Goal: Task Accomplishment & Management: Use online tool/utility

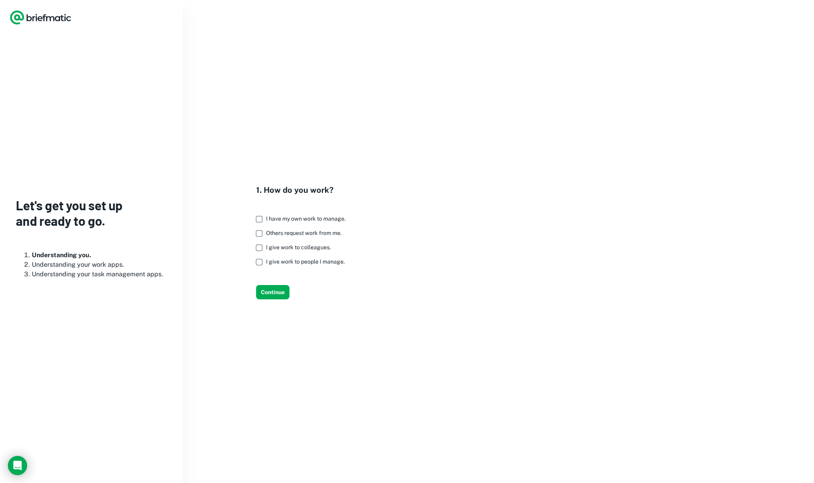
click at [271, 220] on span "I have my own work to manage." at bounding box center [306, 219] width 80 height 6
click at [270, 235] on span "Others request work from me." at bounding box center [304, 233] width 76 height 6
click at [267, 298] on button "Continue" at bounding box center [272, 292] width 33 height 14
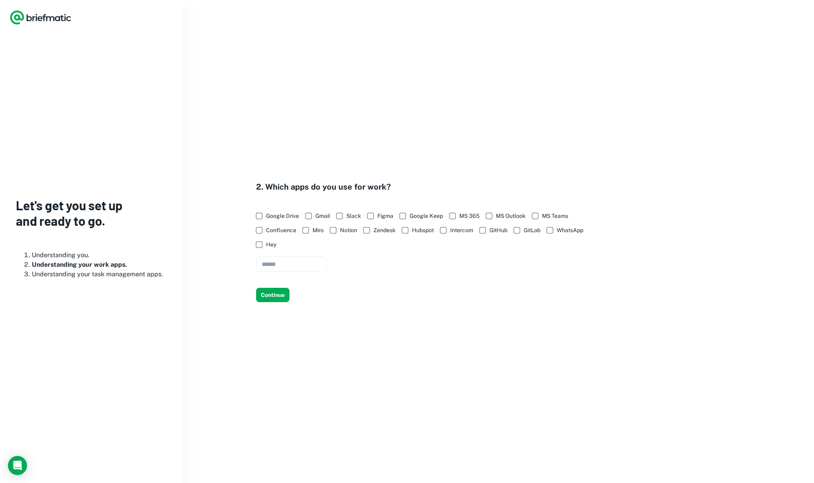
click at [281, 214] on span "Google Drive" at bounding box center [282, 216] width 33 height 9
click at [269, 291] on button "Continue" at bounding box center [272, 295] width 33 height 14
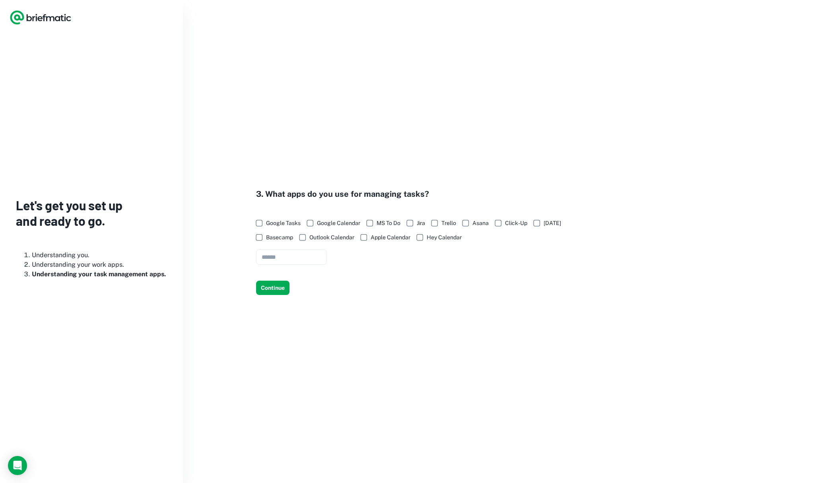
click at [343, 222] on span "Google Calendar" at bounding box center [338, 223] width 43 height 9
click at [281, 289] on button "Continue" at bounding box center [272, 288] width 33 height 14
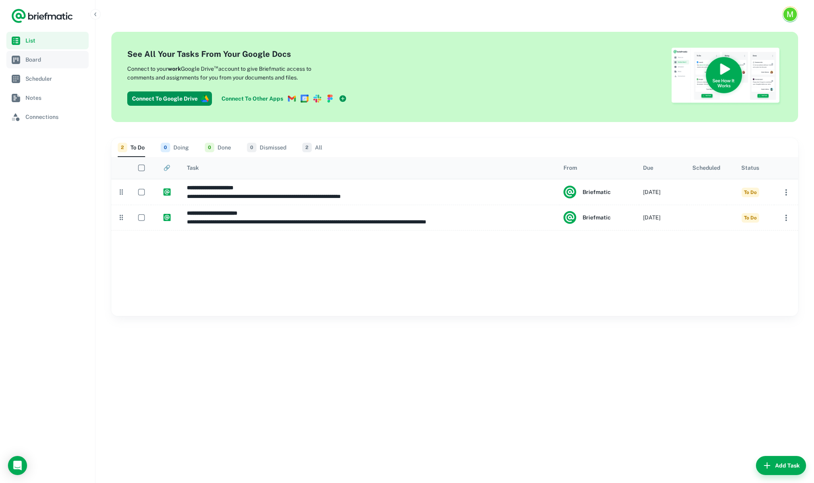
click at [49, 59] on span "Board" at bounding box center [55, 59] width 60 height 9
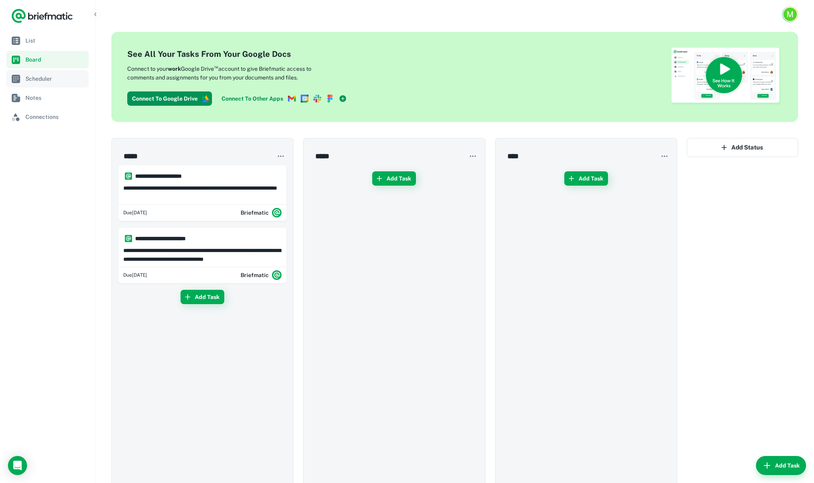
click at [45, 78] on span "Scheduler" at bounding box center [55, 78] width 60 height 9
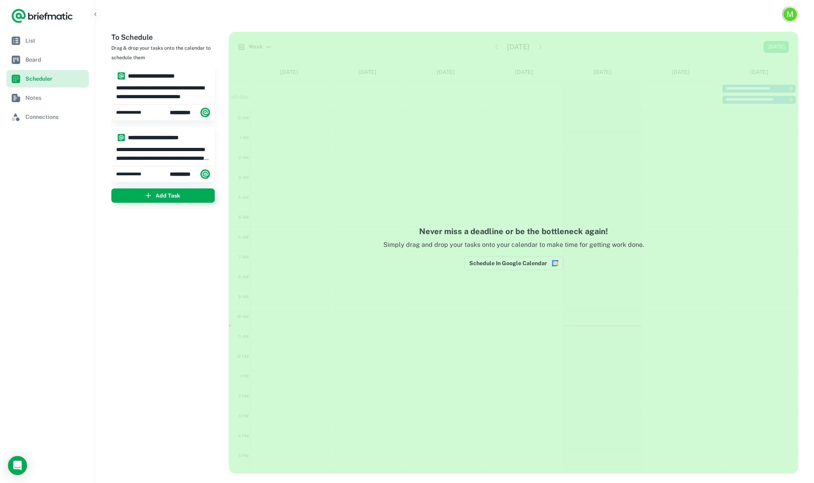
scroll to position [106, 0]
click at [49, 58] on span "Board" at bounding box center [55, 59] width 60 height 9
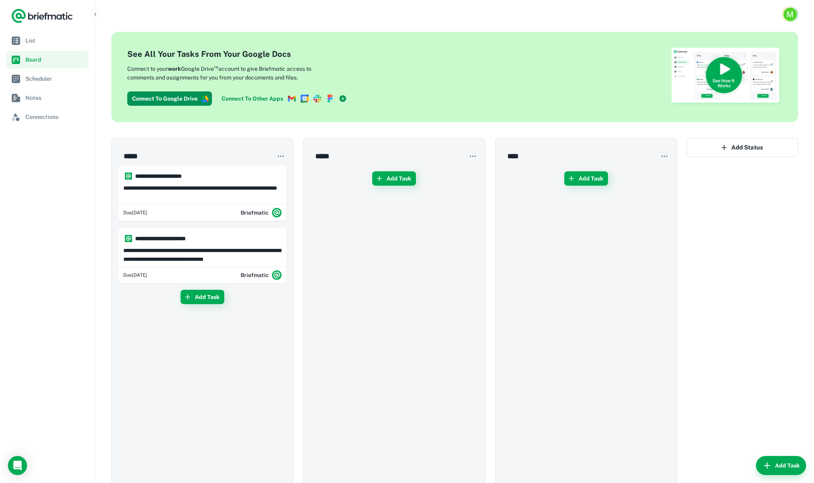
click at [268, 100] on link "Connect To Other Apps" at bounding box center [284, 99] width 132 height 14
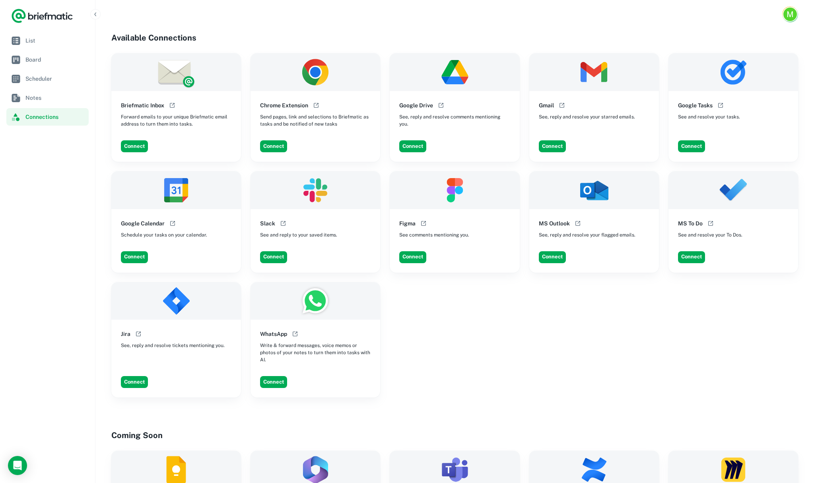
click at [584, 374] on div "Briefmatic Inbox Forward emails to your unique Briefmatic email address to turn…" at bounding box center [454, 225] width 687 height 345
click at [551, 147] on button "Connect" at bounding box center [552, 146] width 27 height 12
click at [514, 376] on div "Briefmatic Inbox Forward emails to your unique Briefmatic email address to turn…" at bounding box center [454, 225] width 687 height 345
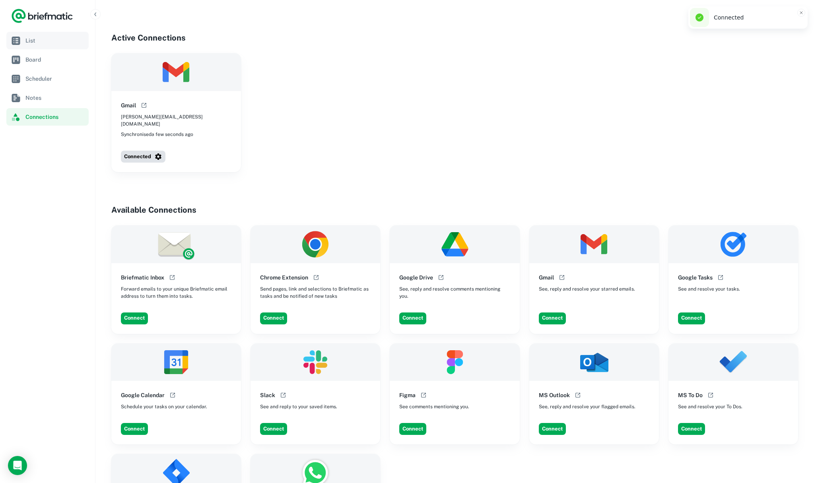
click at [44, 41] on span "List" at bounding box center [55, 40] width 60 height 9
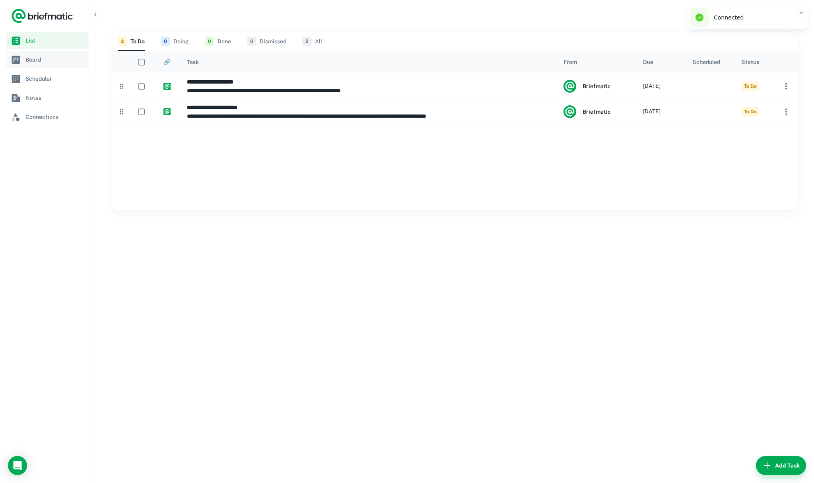
click at [46, 52] on link "Board" at bounding box center [47, 60] width 82 height 18
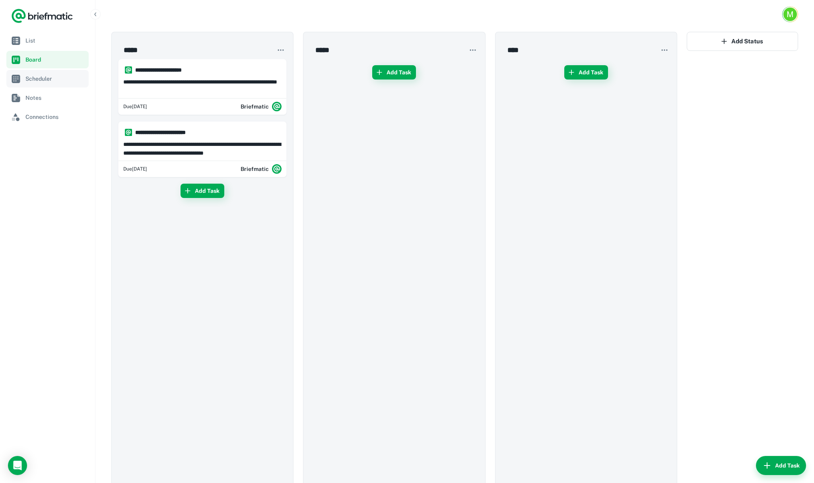
click at [46, 80] on span "Scheduler" at bounding box center [55, 78] width 60 height 9
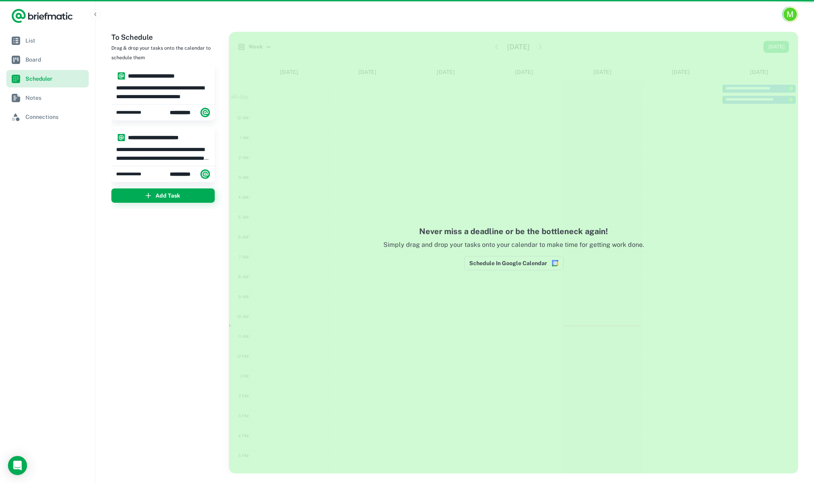
scroll to position [106, 0]
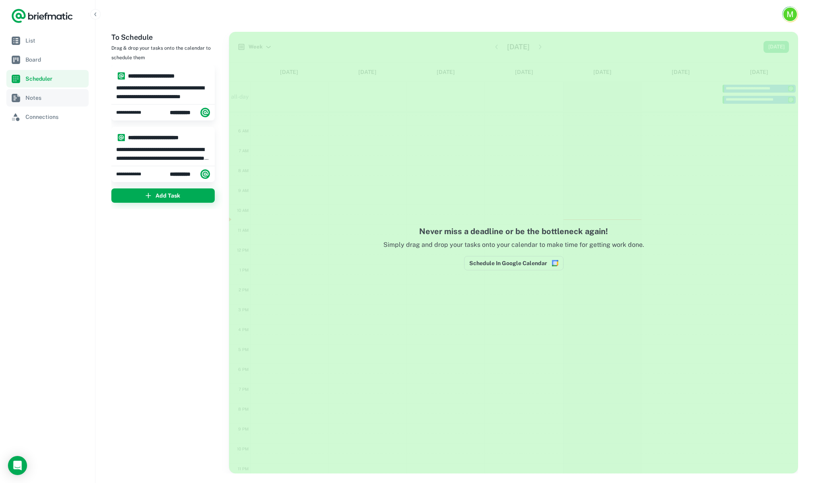
click at [50, 97] on span "Notes" at bounding box center [55, 98] width 60 height 9
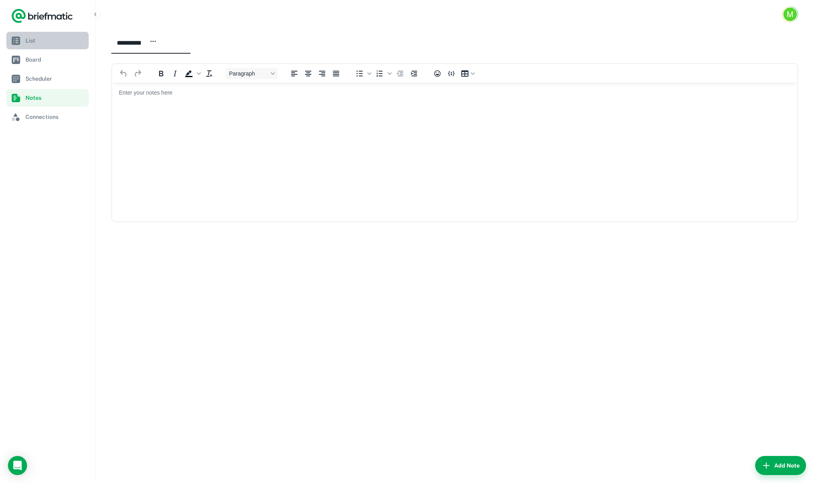
click at [51, 45] on span "List" at bounding box center [55, 40] width 60 height 9
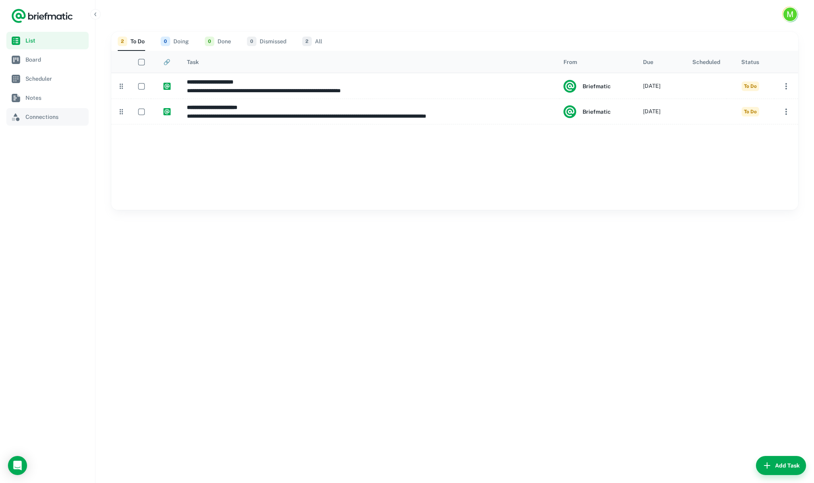
click at [51, 119] on span "Connections" at bounding box center [55, 117] width 60 height 9
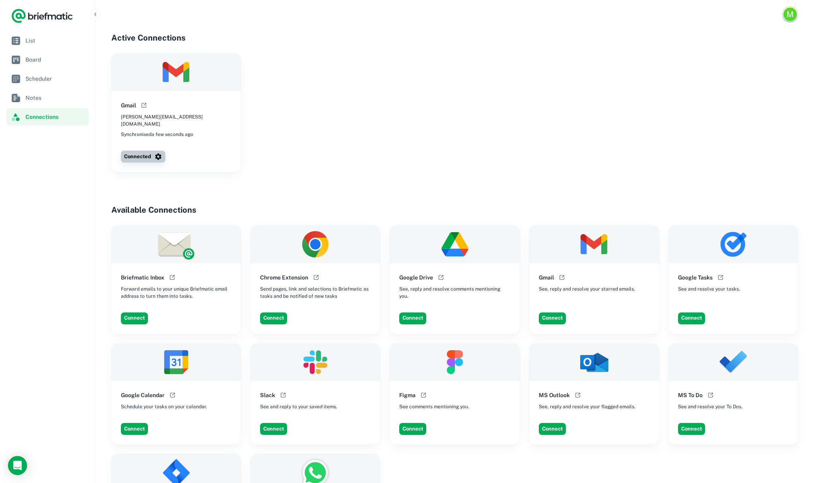
click at [155, 153] on icon "button" at bounding box center [158, 157] width 8 height 8
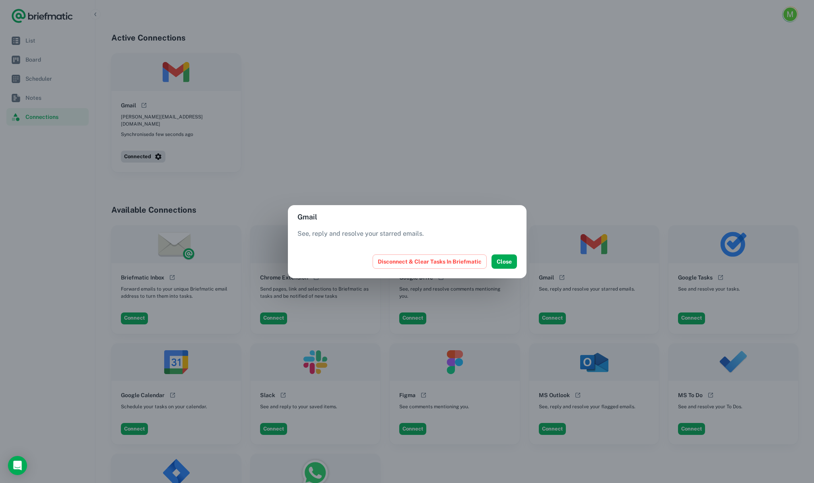
click at [337, 142] on div "Gmail See, reply and resolve your starred emails. Disconnect & Clear Tasks In B…" at bounding box center [407, 241] width 814 height 483
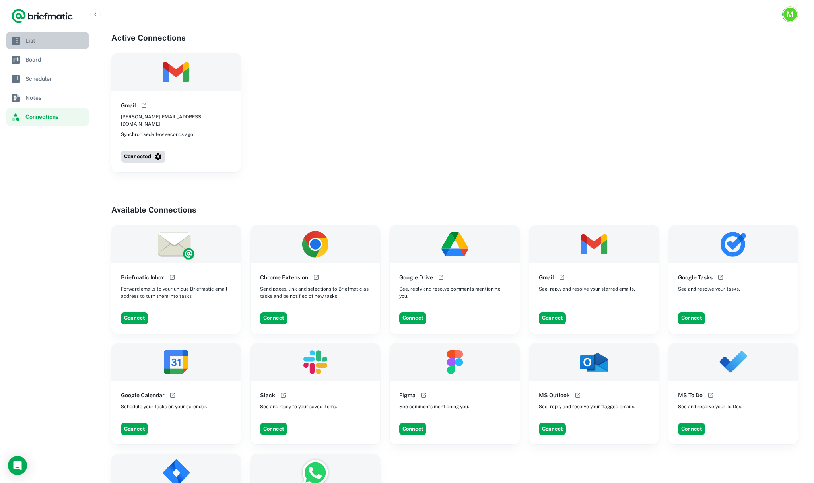
click at [31, 41] on span "List" at bounding box center [55, 40] width 60 height 9
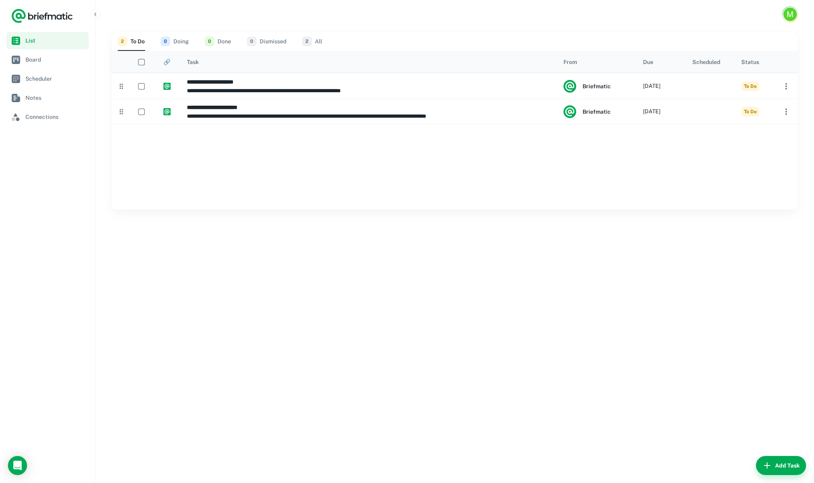
click at [161, 45] on button "0 Doing" at bounding box center [175, 41] width 28 height 19
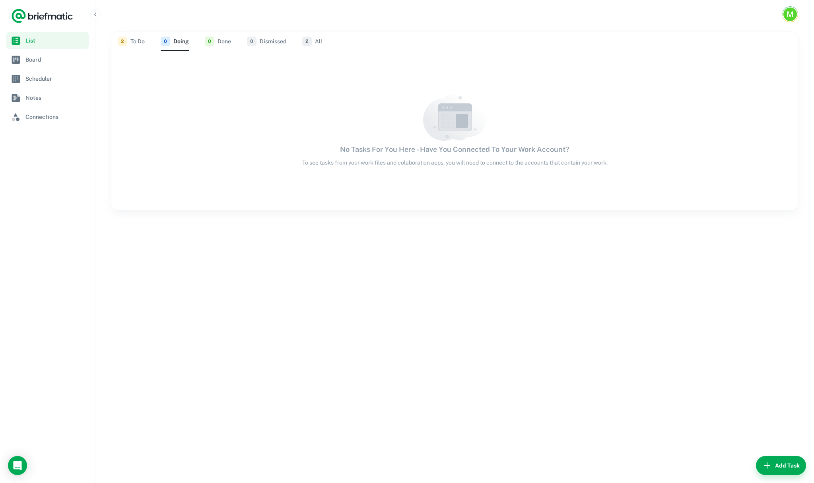
click at [234, 43] on div "2 To Do 0 Doing 0 Done 0 Dismissed 2 All" at bounding box center [455, 41] width 674 height 19
drag, startPoint x: 32, startPoint y: 61, endPoint x: 33, endPoint y: 67, distance: 6.1
click at [32, 61] on span "Board" at bounding box center [55, 59] width 60 height 9
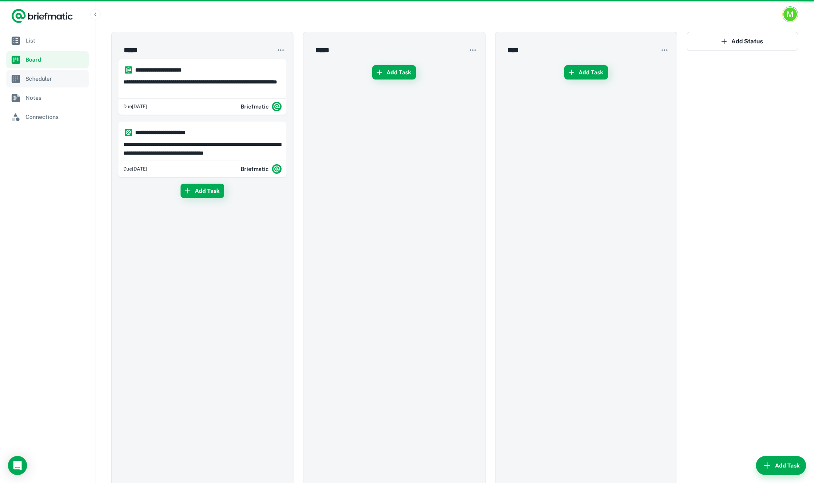
click at [37, 84] on link "Scheduler" at bounding box center [47, 79] width 82 height 18
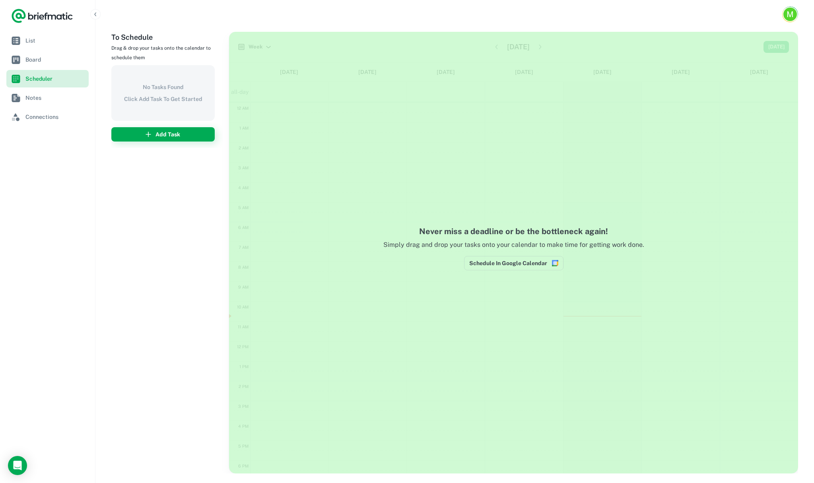
scroll to position [106, 0]
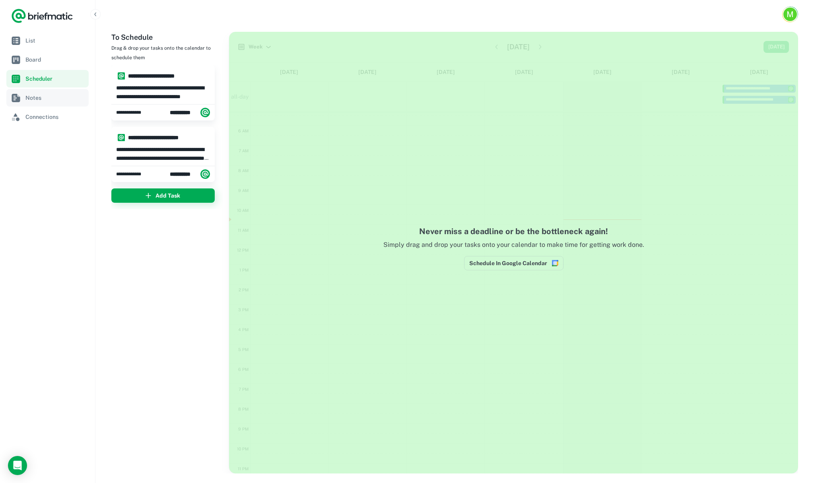
click at [39, 99] on span "Notes" at bounding box center [55, 98] width 60 height 9
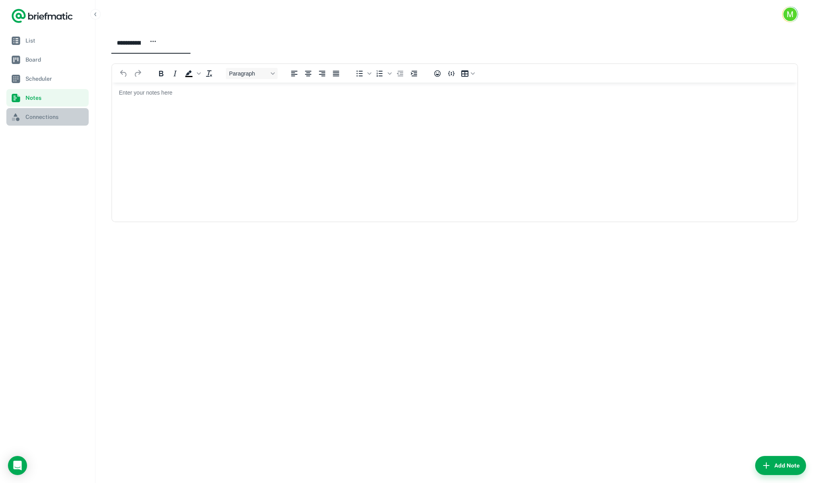
click at [39, 111] on link "Connections" at bounding box center [47, 117] width 82 height 18
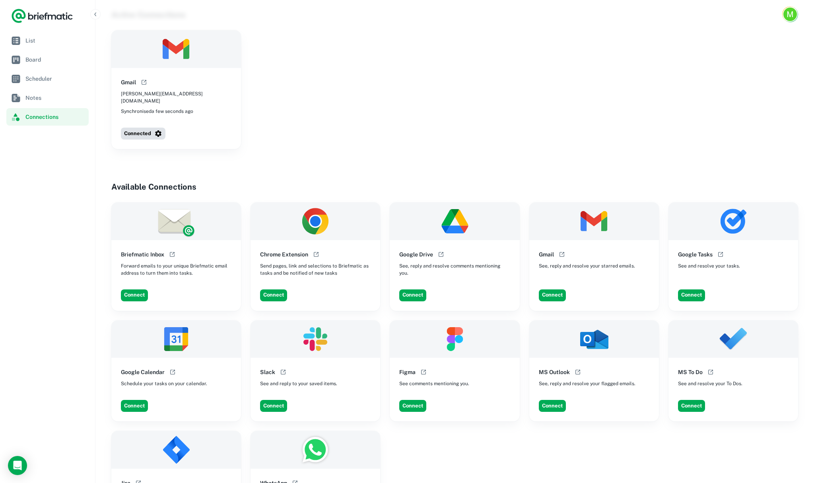
scroll to position [33, 0]
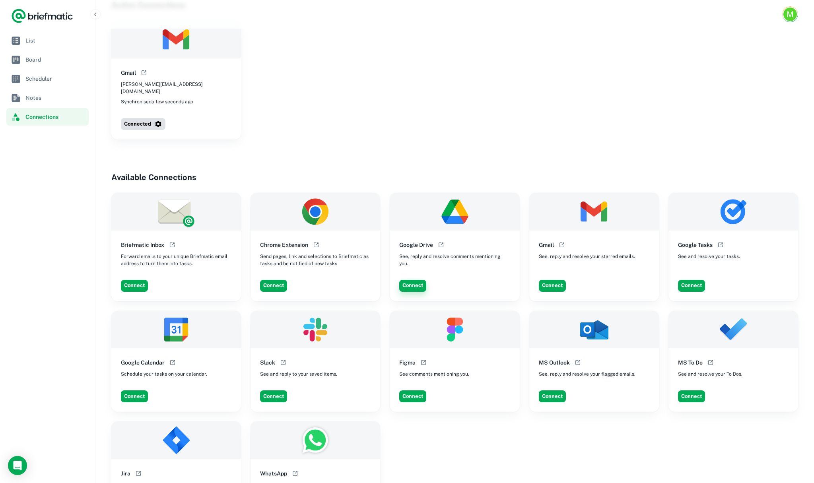
click at [419, 282] on button "Connect" at bounding box center [412, 286] width 27 height 12
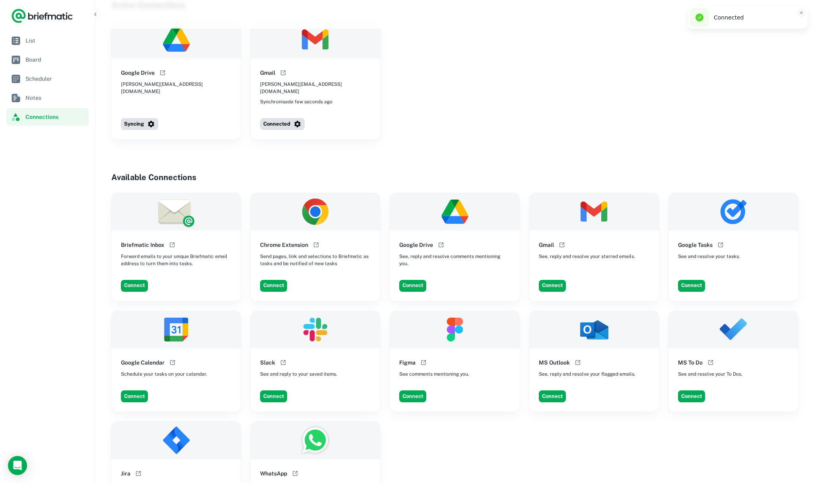
click at [42, 47] on link "List" at bounding box center [47, 41] width 82 height 18
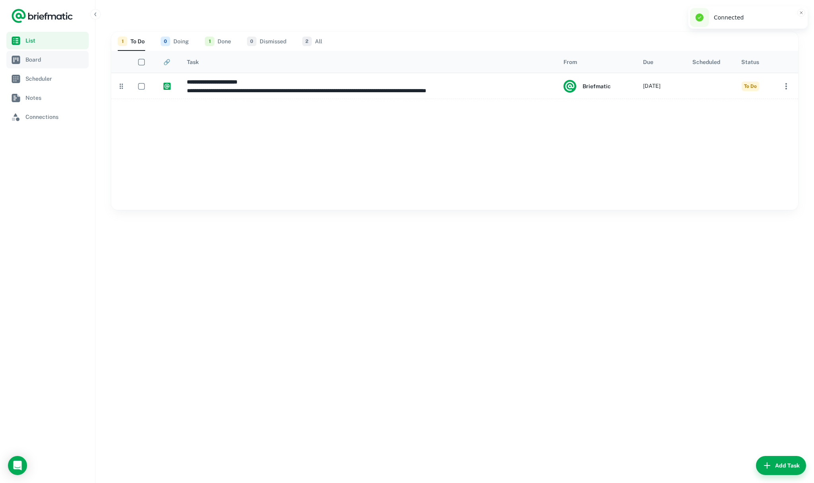
click at [43, 59] on span "Board" at bounding box center [55, 59] width 60 height 9
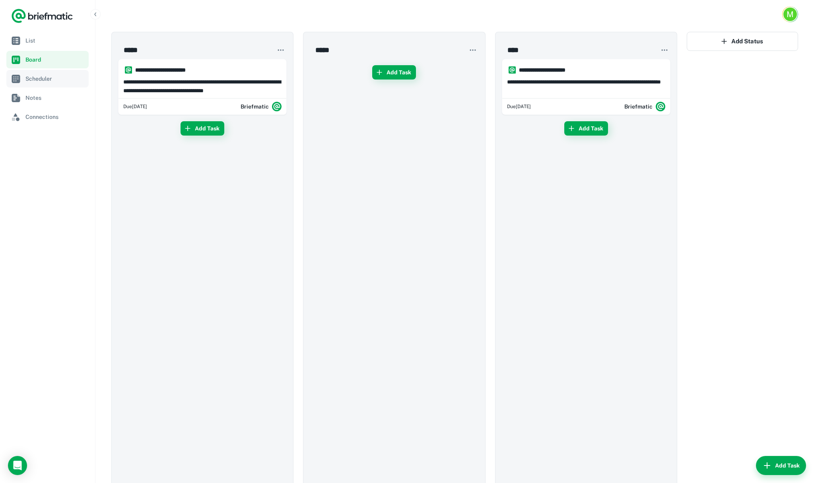
click at [44, 76] on span "Scheduler" at bounding box center [55, 78] width 60 height 9
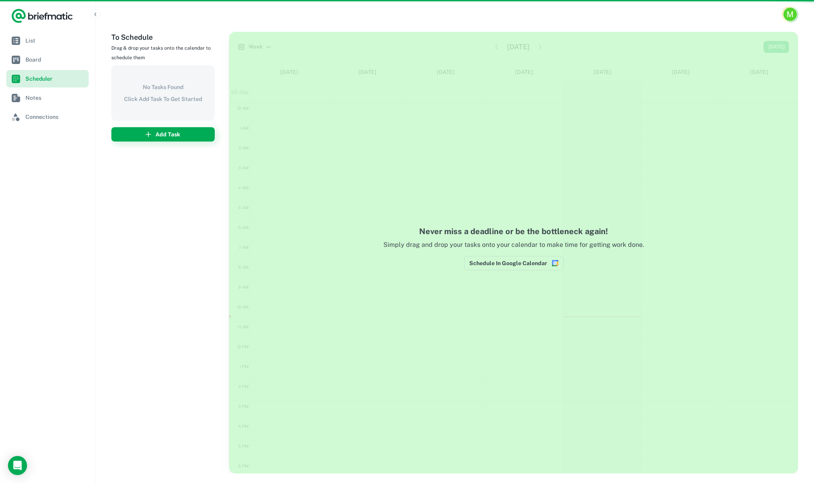
scroll to position [106, 0]
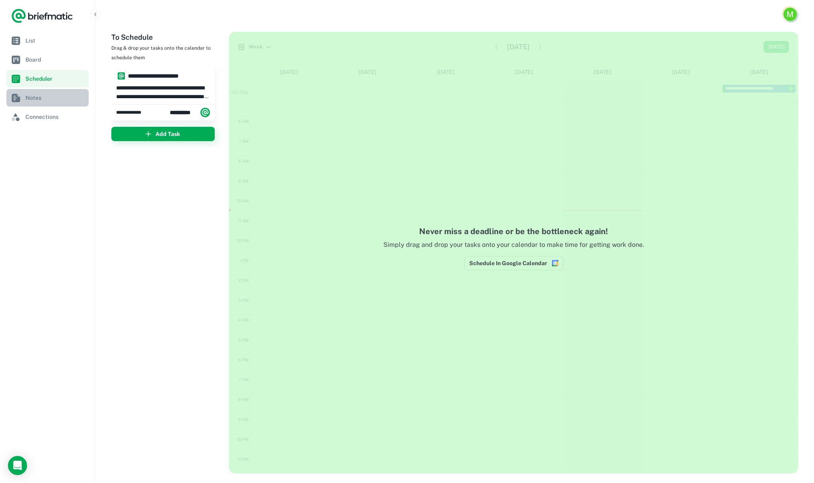
click at [45, 92] on link "Notes" at bounding box center [47, 98] width 82 height 18
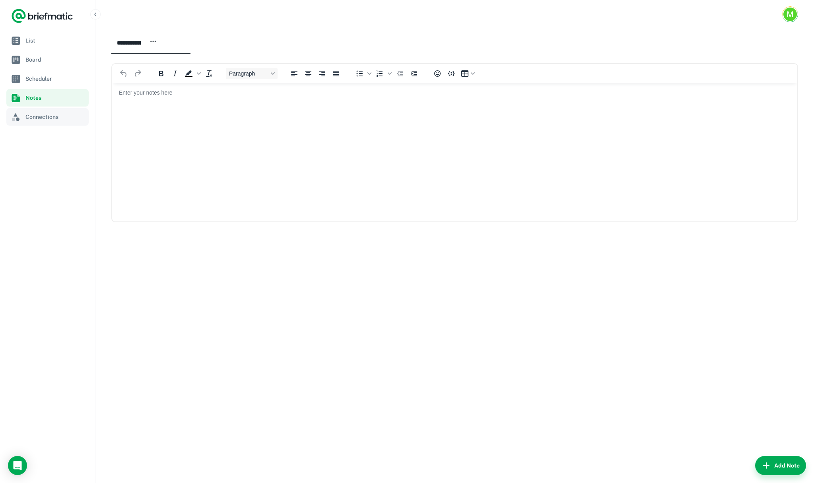
click at [46, 120] on span "Connections" at bounding box center [55, 117] width 60 height 9
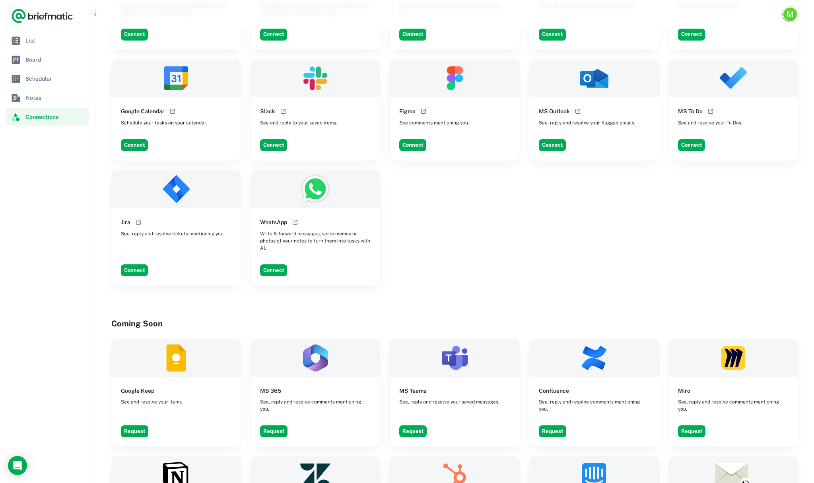
click at [467, 269] on div "Briefmatic Inbox Forward emails to your unique Briefmatic email address to turn…" at bounding box center [454, 114] width 687 height 345
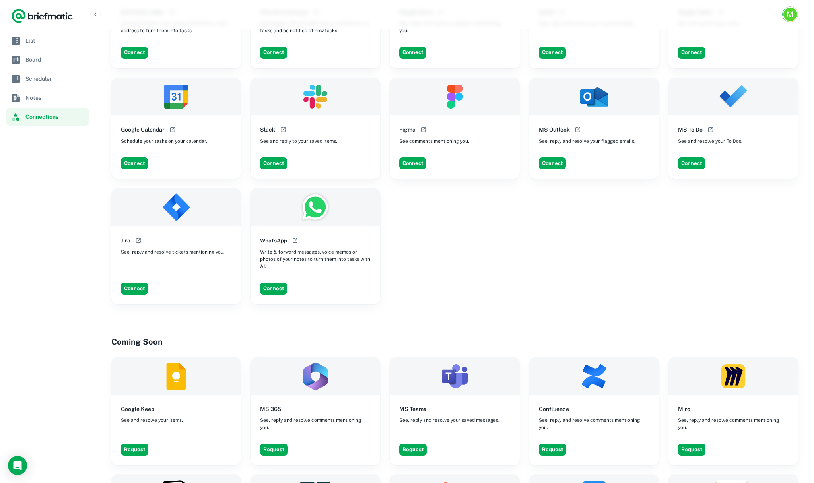
scroll to position [259, 0]
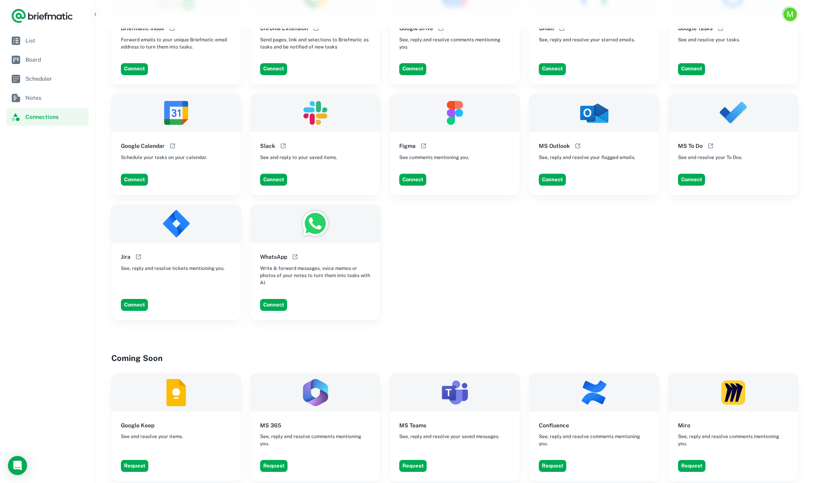
click at [464, 251] on div "Briefmatic Inbox Forward emails to your unique Briefmatic email address to turn…" at bounding box center [454, 148] width 687 height 345
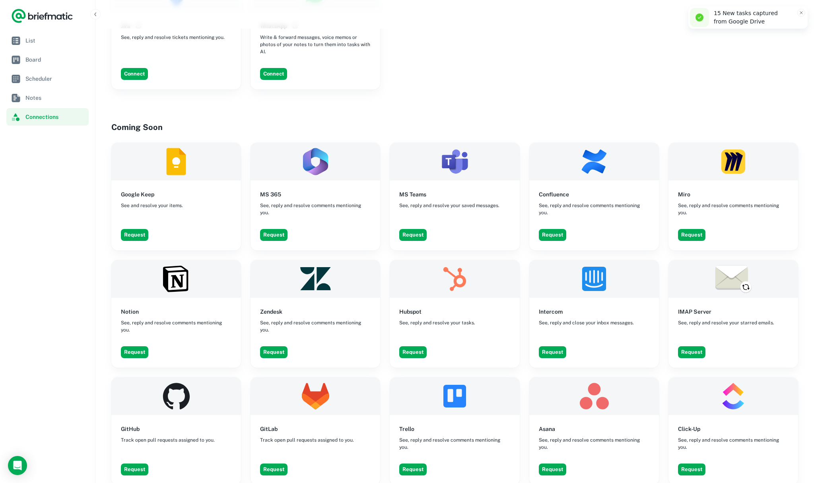
scroll to position [473, 0]
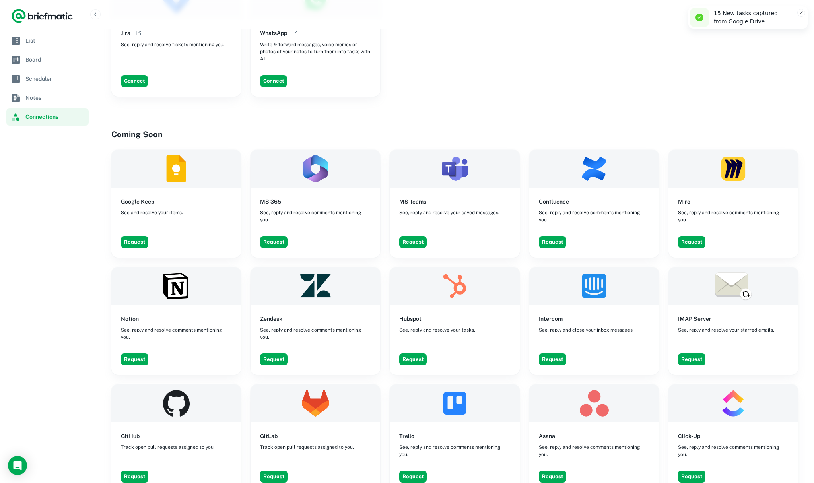
click at [440, 111] on div "Active Connections Google Drive [PERSON_NAME][EMAIL_ADDRESS][DOMAIN_NAME] Synch…" at bounding box center [454, 153] width 719 height 1197
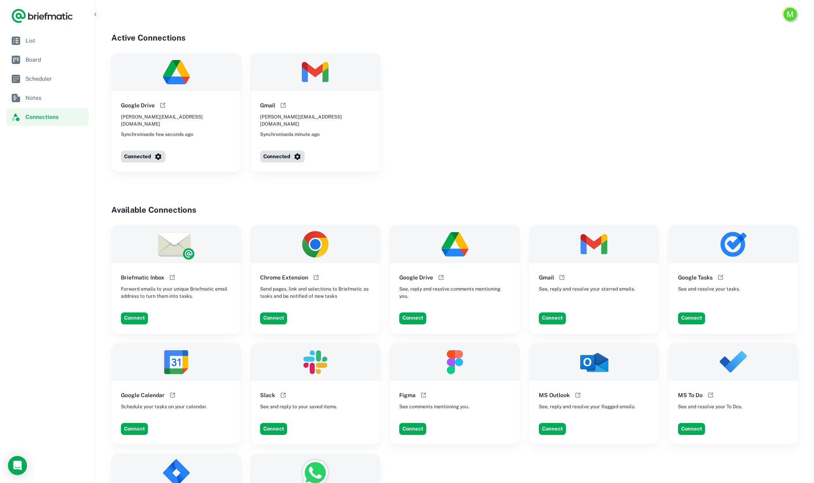
scroll to position [0, 0]
click at [441, 117] on div "Google Drive [PERSON_NAME][EMAIL_ADDRESS][DOMAIN_NAME] Synchronised a few secon…" at bounding box center [454, 112] width 687 height 119
click at [456, 116] on div "Google Drive [PERSON_NAME][EMAIL_ADDRESS][DOMAIN_NAME] Synchronised a few secon…" at bounding box center [454, 112] width 687 height 119
